Goal: Task Accomplishment & Management: Use online tool/utility

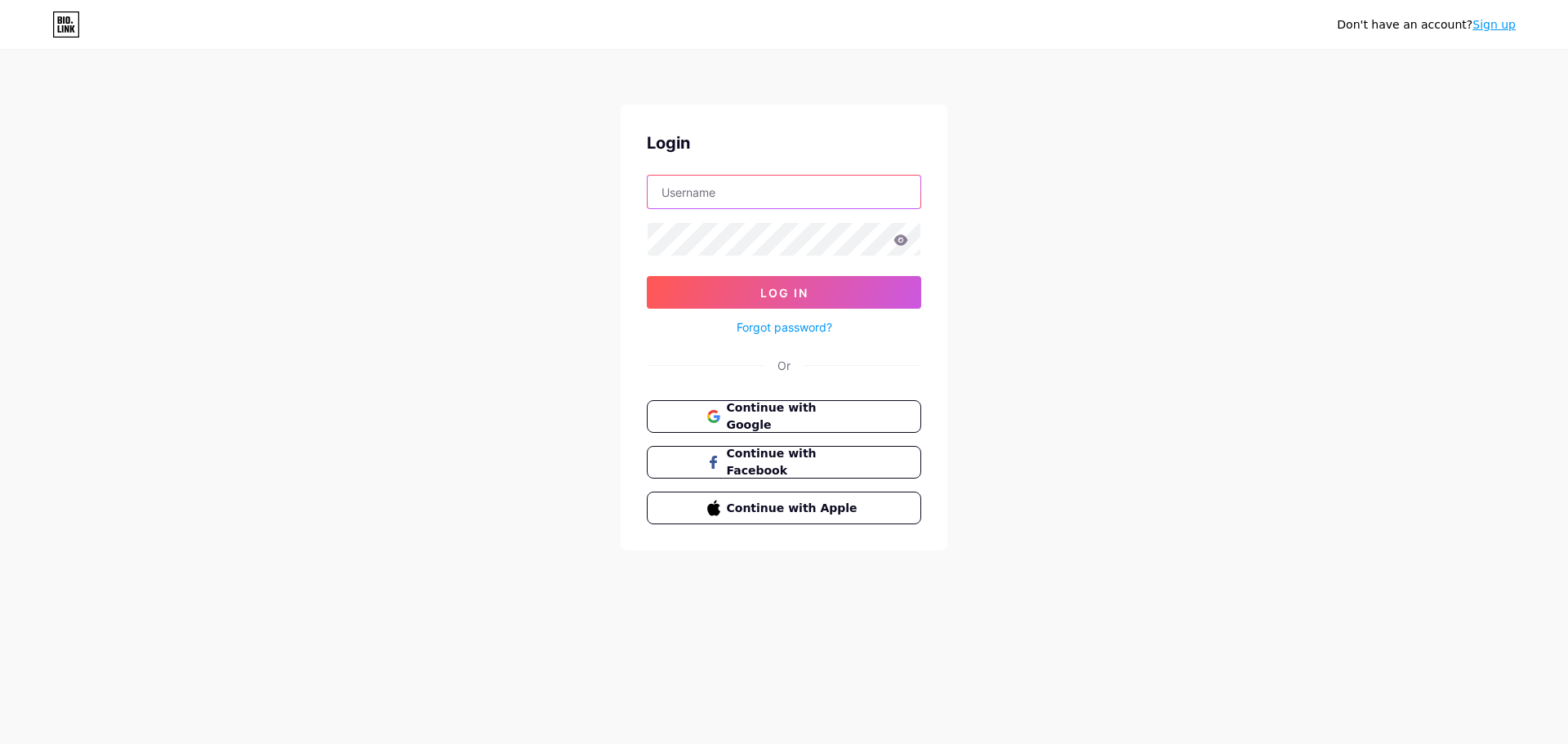
click at [736, 182] on input "text" at bounding box center [784, 191] width 273 height 33
paste input "rollosetup"
type input "rollosetup"
click at [389, 268] on div "Don't have an account? Sign up Login rollosetup Log In Forgot password? Or Cont…" at bounding box center [784, 301] width 1568 height 603
click at [731, 286] on button "Log In" at bounding box center [784, 292] width 274 height 33
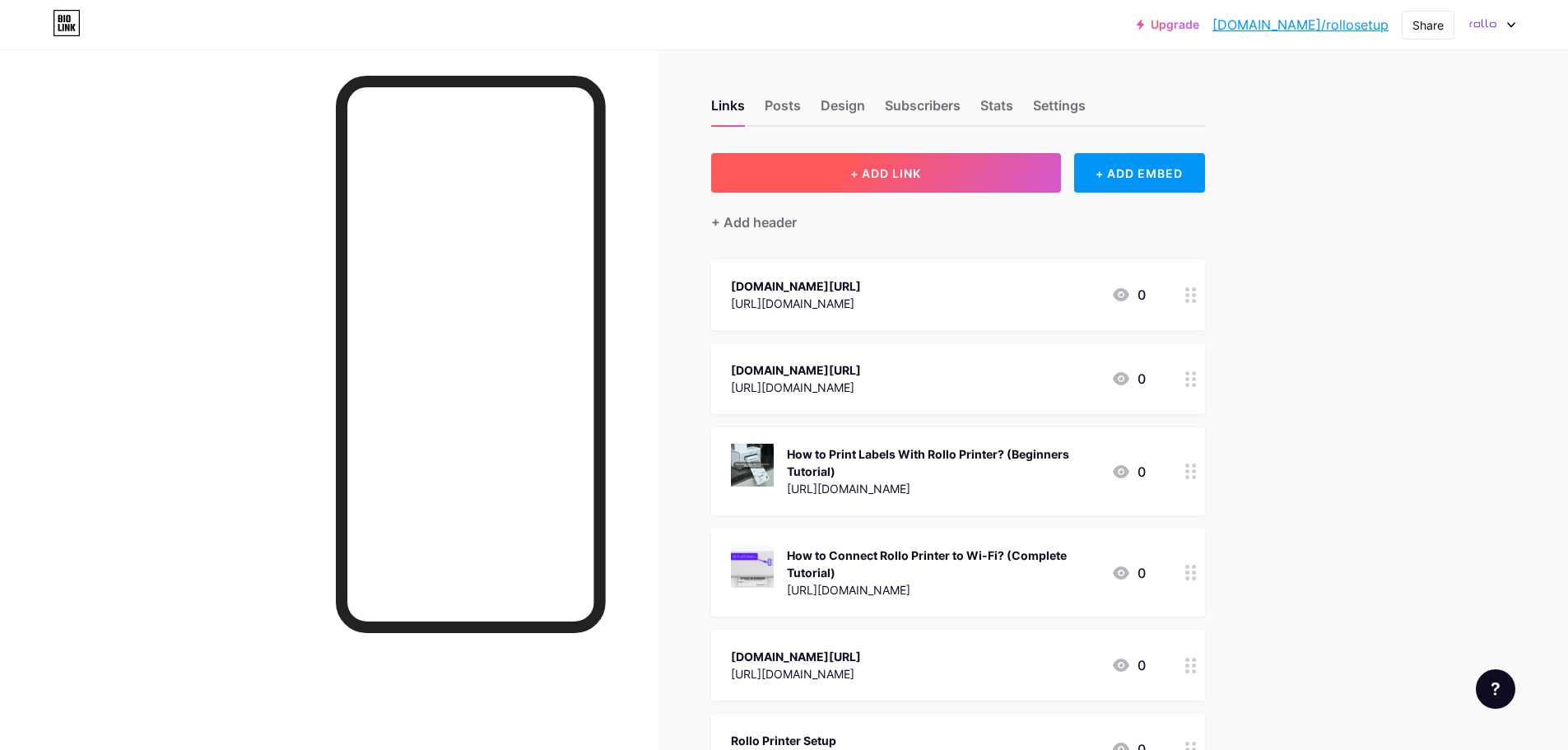
click at [961, 177] on button "+ ADD LINK" at bounding box center [886, 173] width 350 height 40
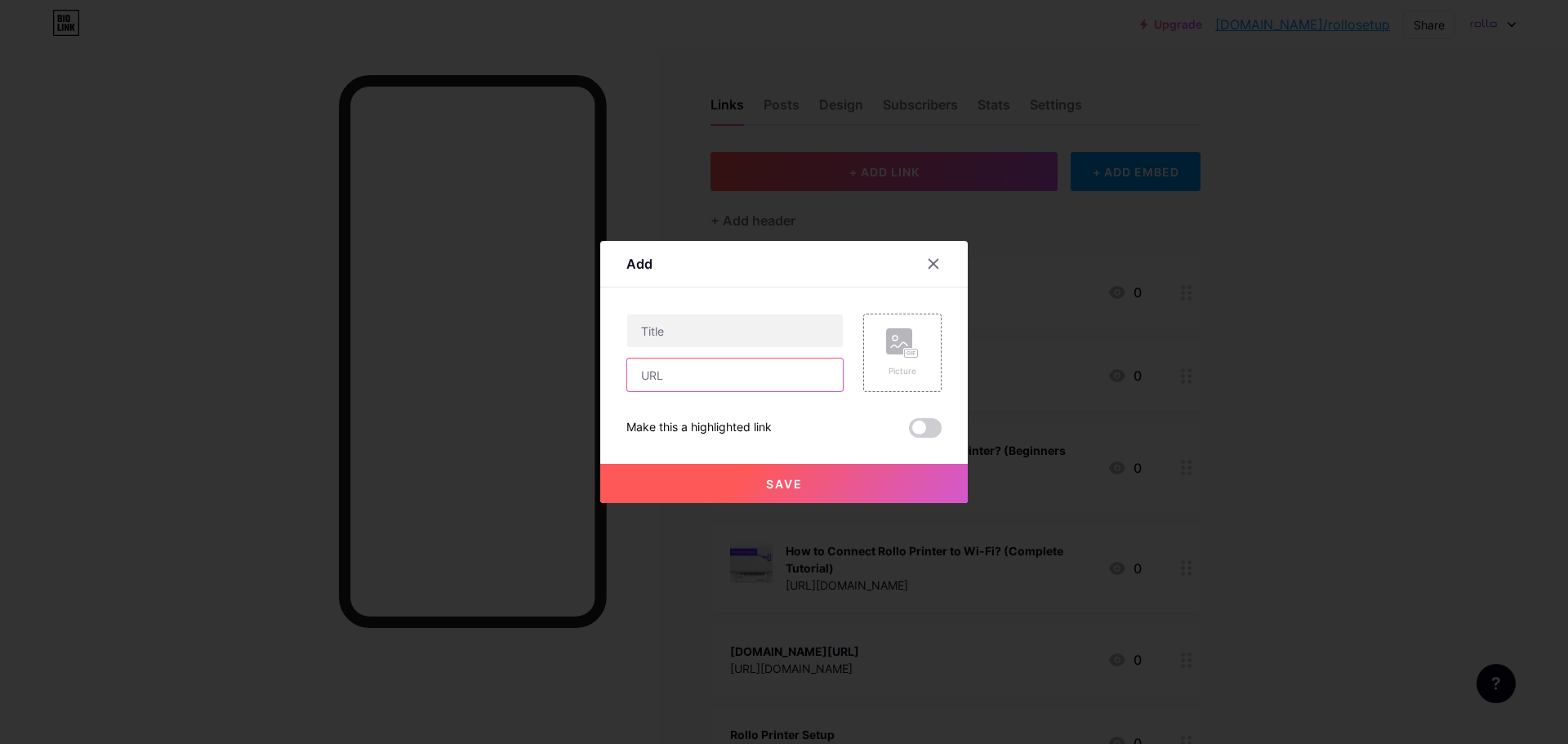
click at [686, 379] on input "text" at bounding box center [735, 375] width 216 height 33
paste input "[URL][DOMAIN_NAME]"
type input "[URL][DOMAIN_NAME]"
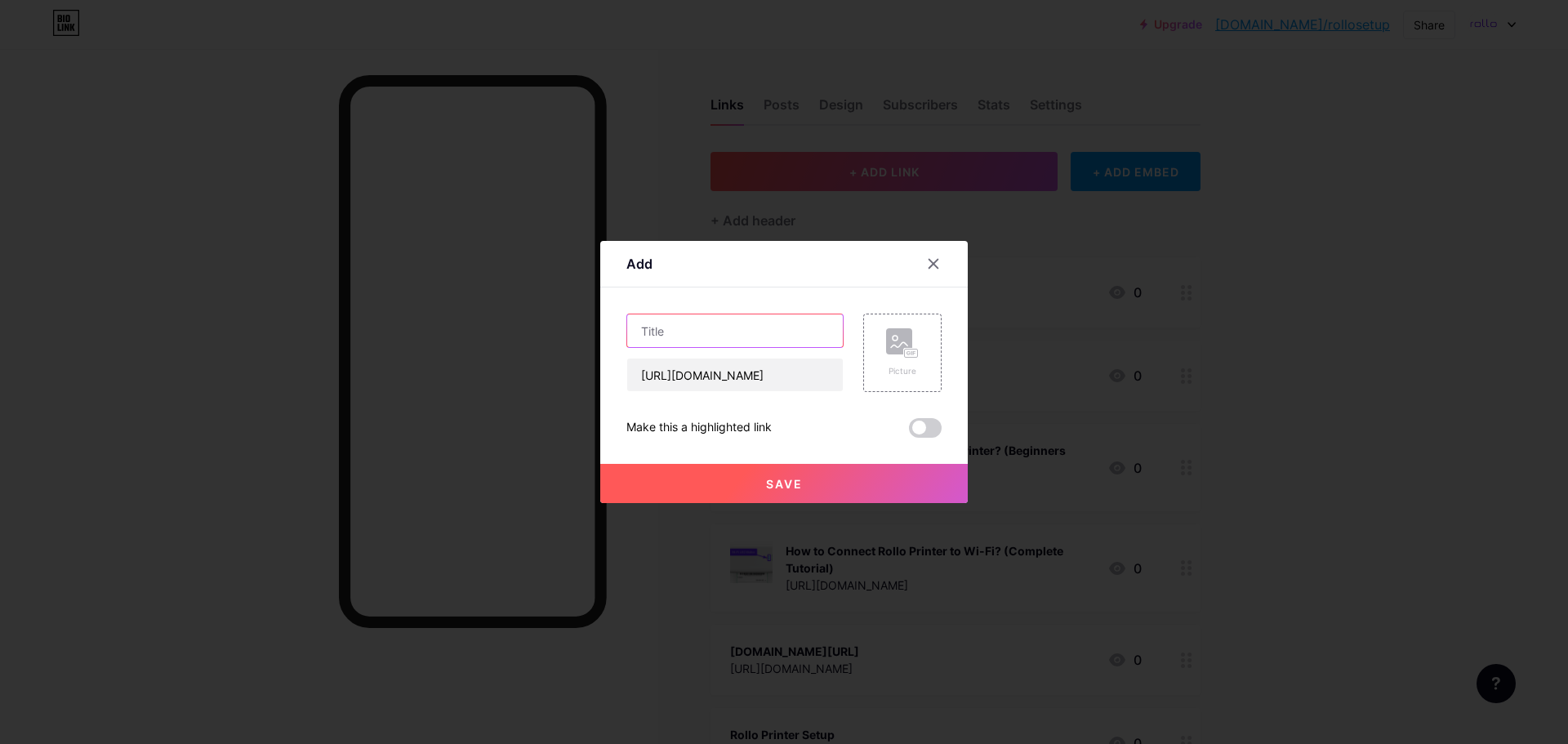
click at [687, 323] on input "text" at bounding box center [735, 331] width 216 height 33
paste input "How to Connect Rollo Printer to WiFi: Easy Setup Guide"
type input "How to Connect Rollo Printer to WiFi: Easy Setup Guide"
click at [901, 364] on div "Picture" at bounding box center [902, 353] width 33 height 49
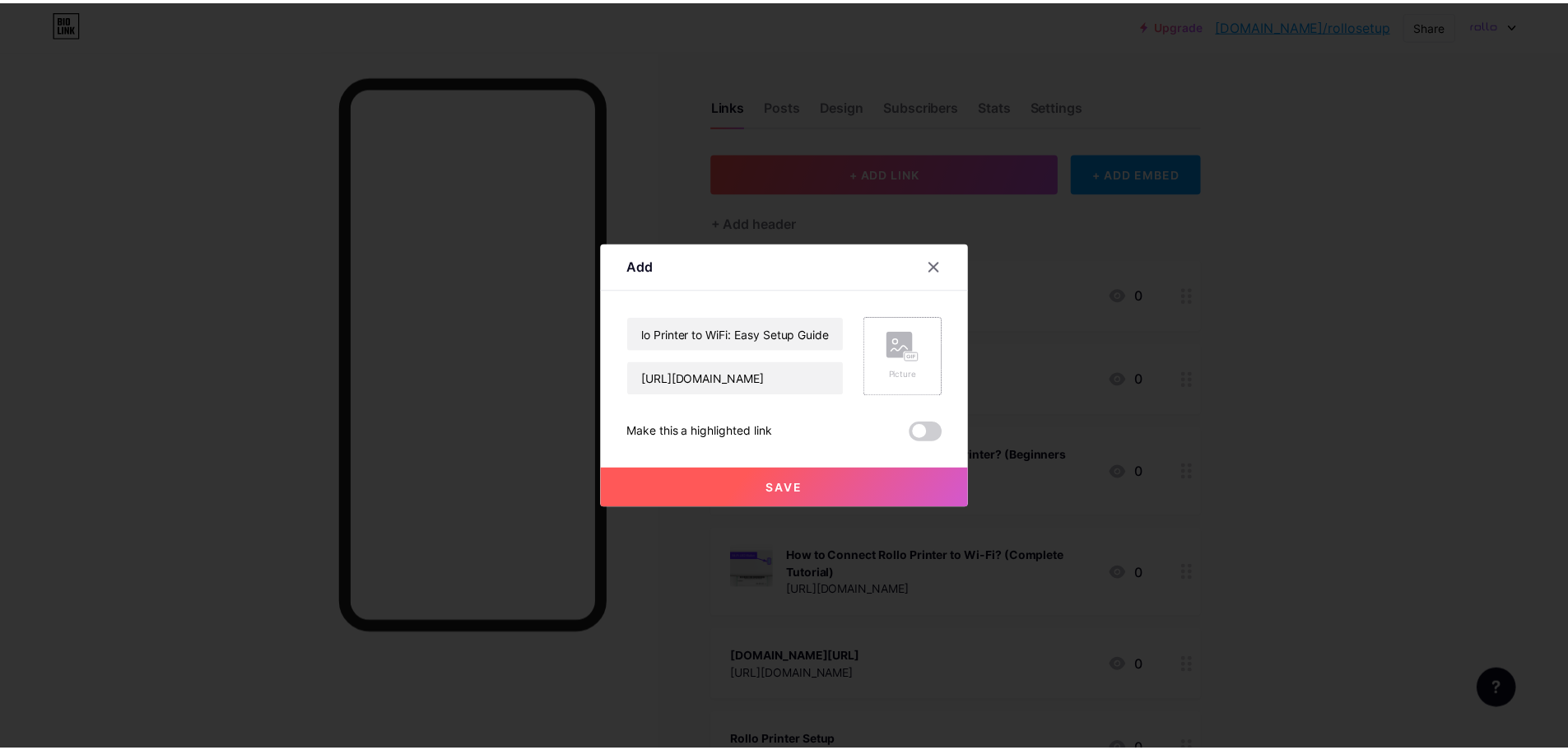
scroll to position [0, 0]
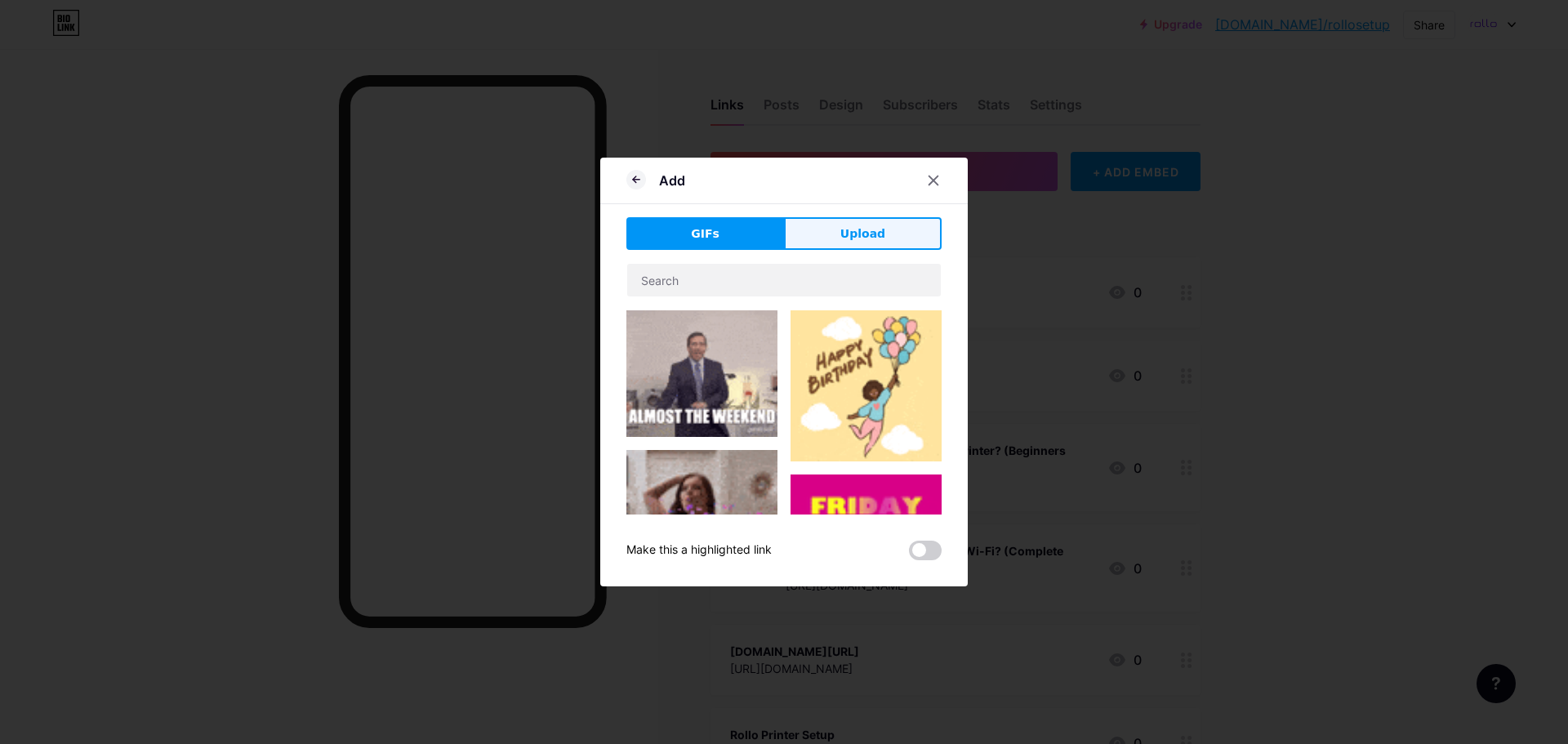
click at [823, 235] on button "Upload" at bounding box center [863, 234] width 157 height 33
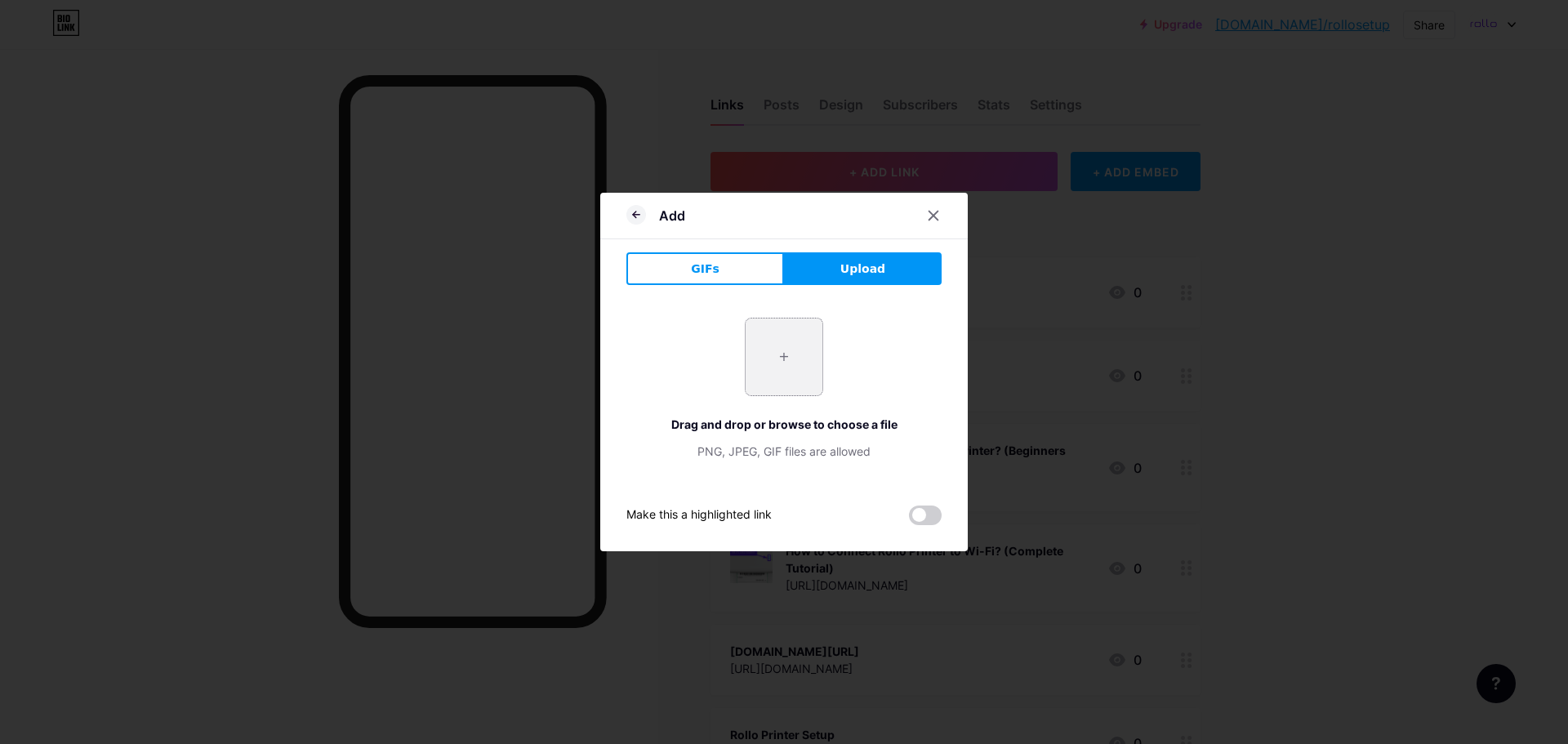
click at [777, 360] on input "file" at bounding box center [784, 357] width 77 height 77
type input "C:\fakepath\how to connect Rollo printer to WiFi.png"
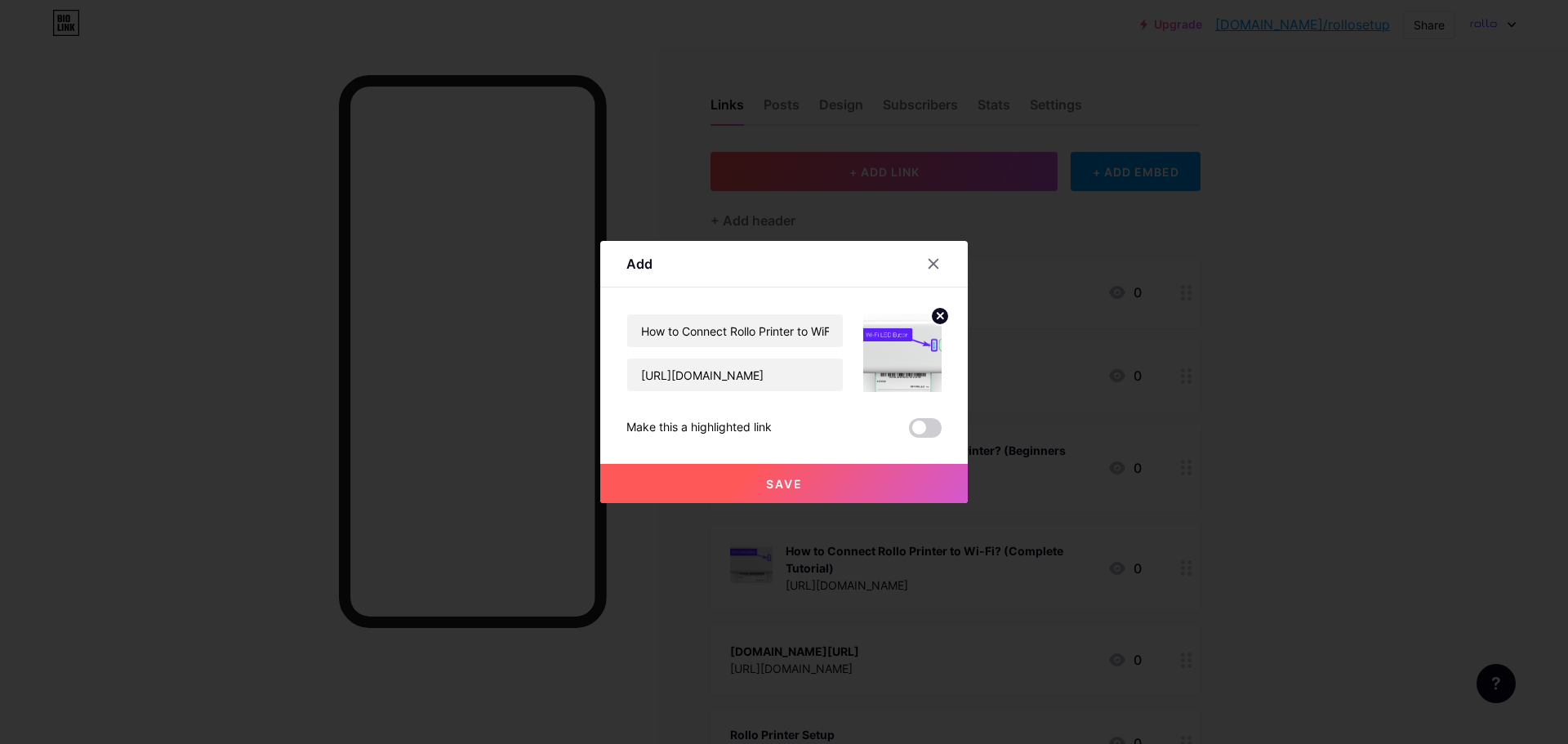
click at [761, 482] on button "Save" at bounding box center [784, 484] width 367 height 40
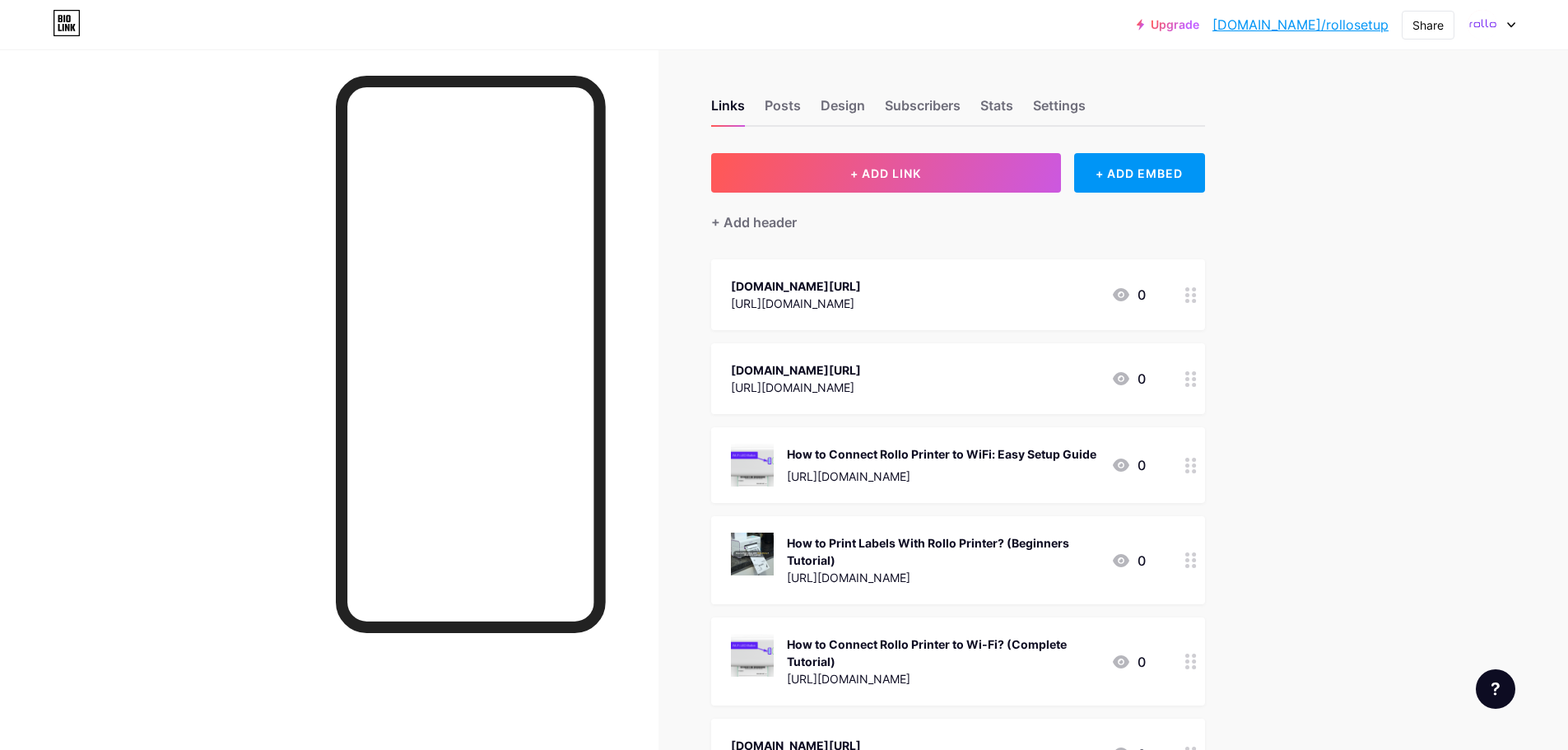
click at [1326, 18] on link "[DOMAIN_NAME]/rollosetup" at bounding box center [1301, 25] width 177 height 20
